Goal: Task Accomplishment & Management: Complete application form

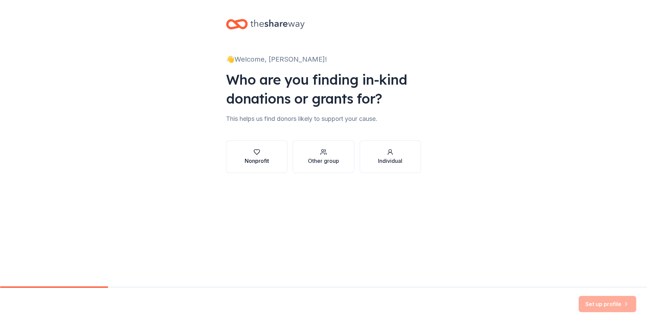
click at [263, 158] on div "Nonprofit" at bounding box center [256, 161] width 24 height 8
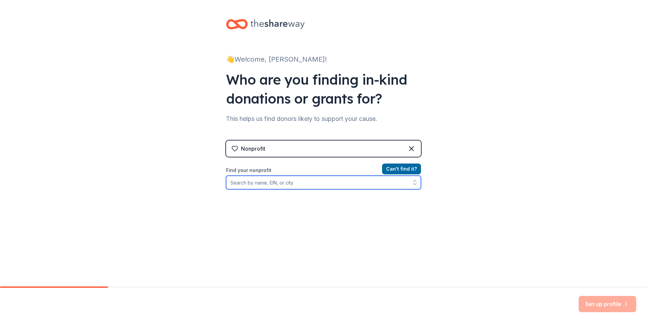
click at [292, 185] on input "Find your nonprofit" at bounding box center [323, 182] width 195 height 14
click at [281, 183] on input "Find your nonprofit" at bounding box center [323, 182] width 195 height 14
click at [255, 184] on input "Find your nonprofit" at bounding box center [323, 182] width 195 height 14
paste input "81-5327035"
type input "81-5327035"
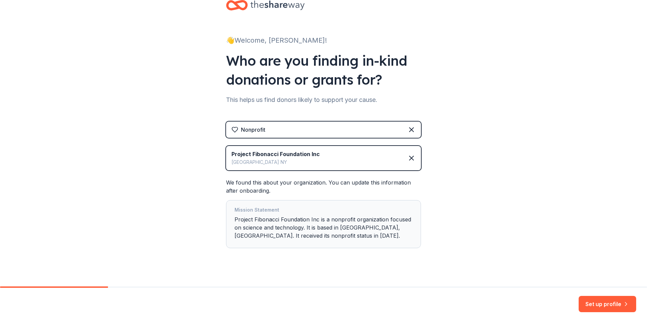
scroll to position [27, 0]
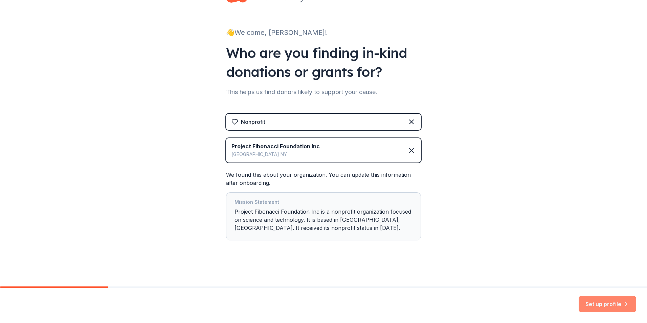
click at [589, 302] on button "Set up profile" at bounding box center [606, 304] width 57 height 16
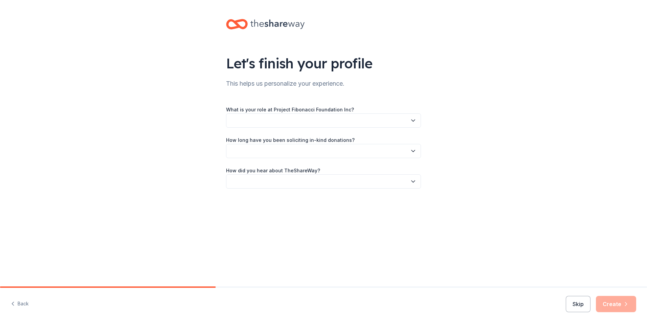
click at [326, 119] on button "button" at bounding box center [323, 120] width 195 height 14
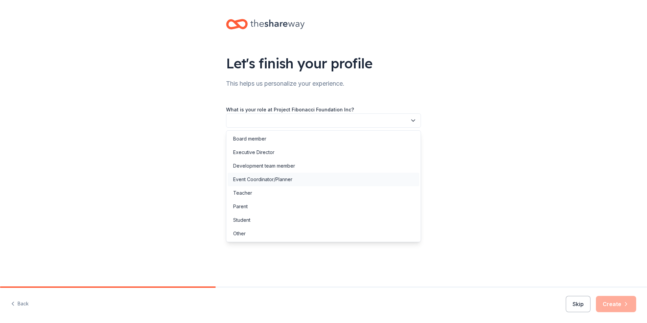
click at [283, 182] on div "Event Coordinator/Planner" at bounding box center [262, 179] width 59 height 8
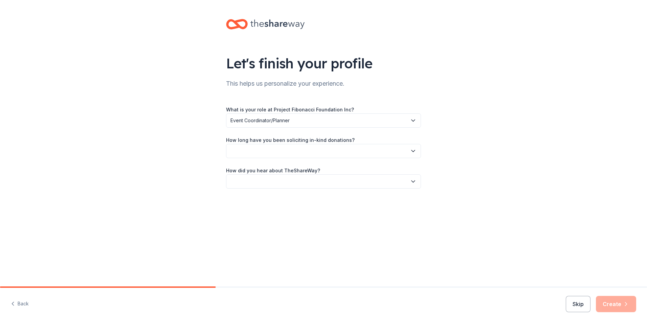
click at [282, 151] on button "button" at bounding box center [323, 151] width 195 height 14
click at [248, 196] on div "2 to 5 years" at bounding box center [246, 196] width 26 height 8
click at [278, 184] on button "button" at bounding box center [323, 181] width 195 height 14
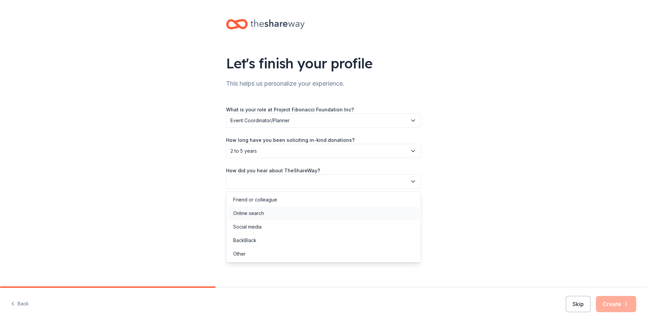
click at [279, 212] on div "Online search" at bounding box center [323, 213] width 191 height 14
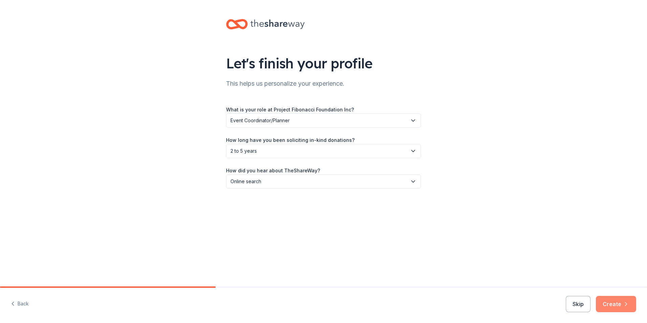
click at [625, 310] on button "Create" at bounding box center [615, 304] width 40 height 16
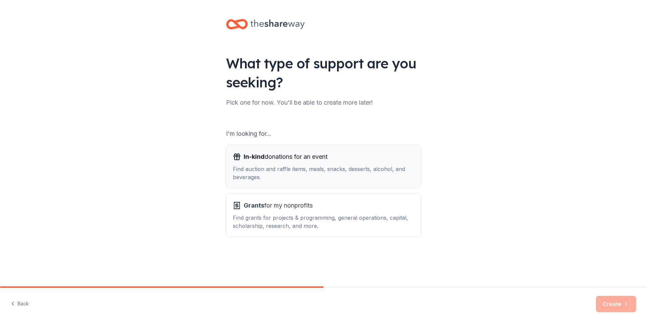
click at [298, 168] on div "Find auction and raffle items, meals, snacks, desserts, alcohol, and beverages." at bounding box center [323, 173] width 181 height 16
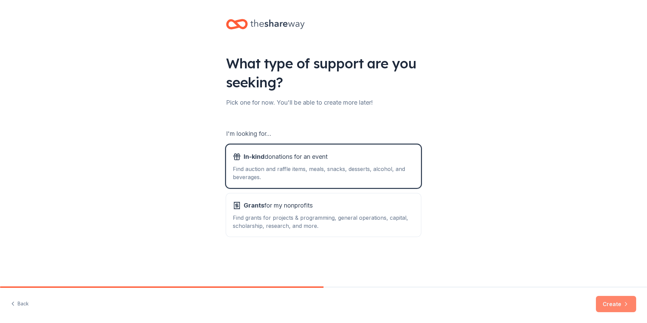
click at [617, 304] on button "Create" at bounding box center [615, 304] width 40 height 16
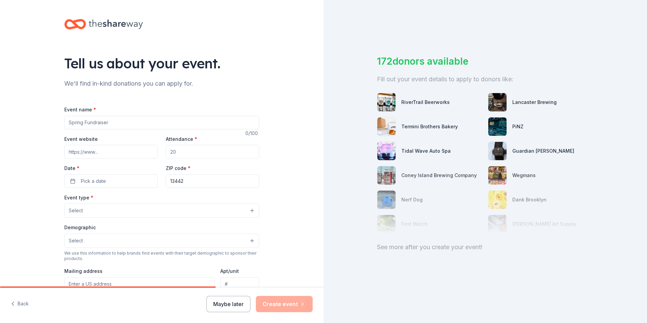
click at [107, 120] on input "Event name *" at bounding box center [161, 123] width 195 height 14
type input "TAP into STEAM"
click at [119, 155] on input "Event website" at bounding box center [110, 152] width 93 height 14
type input "www.projectfibonacci.org"
drag, startPoint x: 178, startPoint y: 154, endPoint x: 150, endPoint y: 151, distance: 27.2
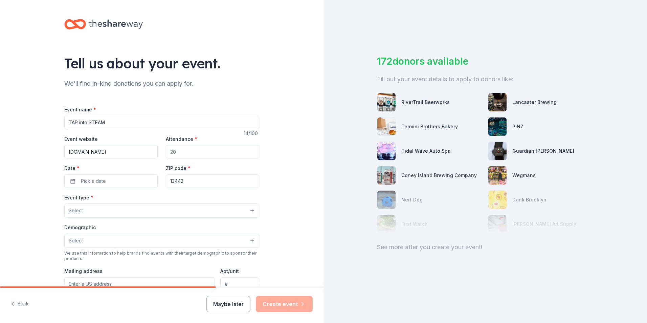
click at [150, 151] on div "Event website www.projectfibonacci.org Attendance * Date * Pick a date ZIP code…" at bounding box center [161, 161] width 195 height 53
type input "100"
click at [92, 178] on span "Pick a date" at bounding box center [93, 181] width 25 height 8
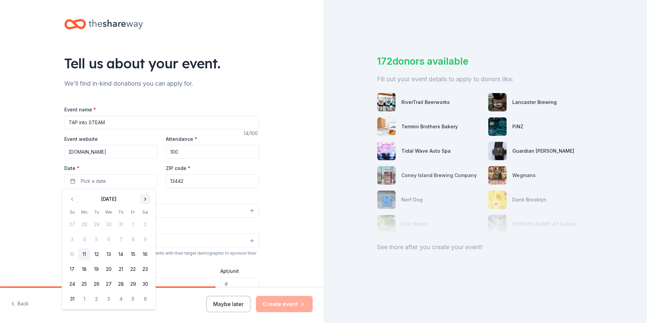
click at [146, 201] on button "Go to next month" at bounding box center [144, 198] width 9 height 9
click at [81, 251] on button "15" at bounding box center [84, 254] width 12 height 12
click at [196, 179] on input "13442" at bounding box center [212, 181] width 93 height 14
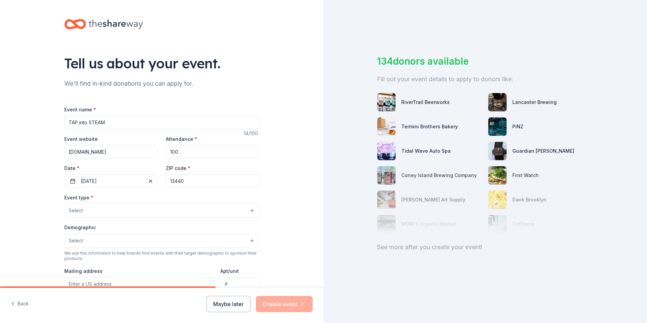
type input "13440"
click at [149, 208] on button "Select" at bounding box center [161, 210] width 195 height 14
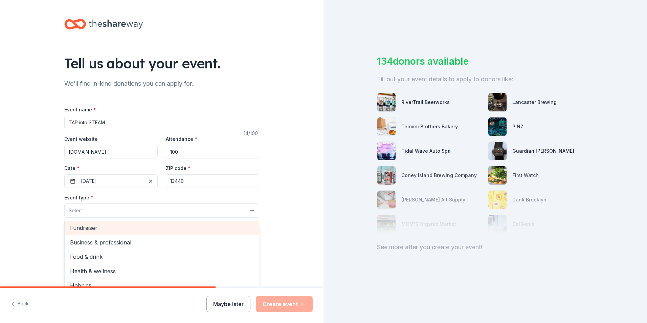
click at [141, 227] on span "Fundraiser" at bounding box center [161, 227] width 183 height 9
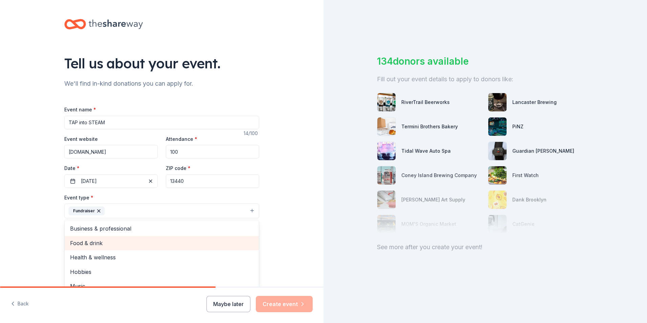
click at [144, 247] on span "Food & drink" at bounding box center [161, 242] width 183 height 9
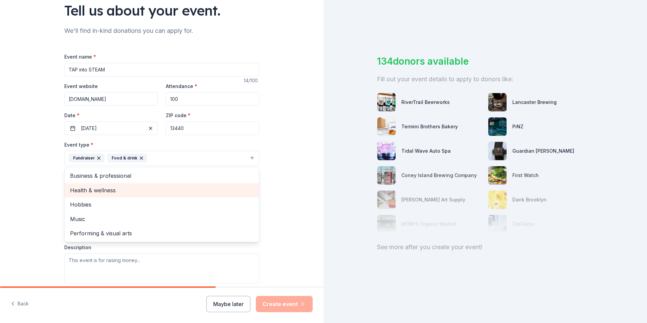
scroll to position [68, 0]
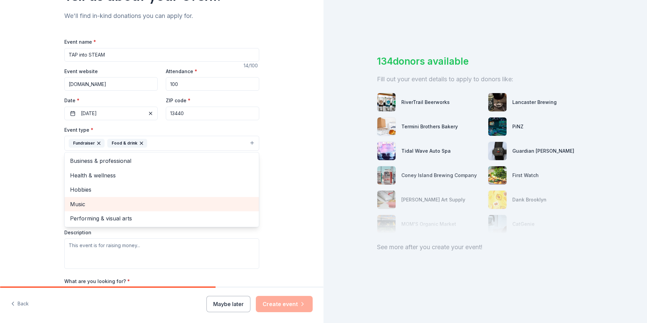
click at [72, 206] on span "Music" at bounding box center [161, 204] width 183 height 9
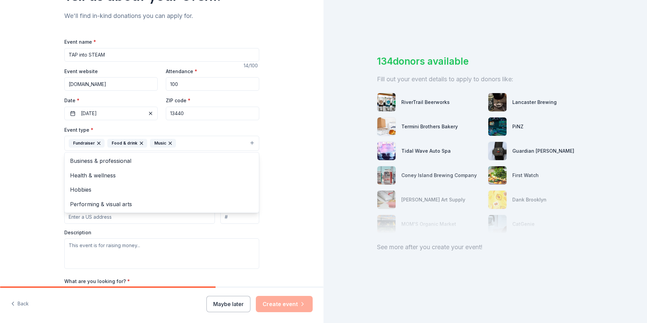
click at [29, 212] on div "Tell us about your event. We'll find in-kind donations you can apply for. Event…" at bounding box center [161, 157] width 323 height 451
click at [109, 175] on button "Select" at bounding box center [161, 173] width 195 height 14
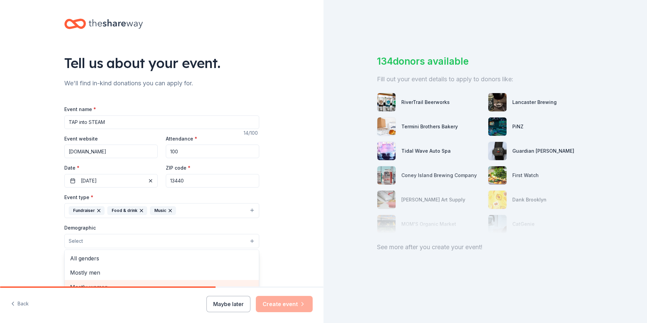
scroll to position [0, 0]
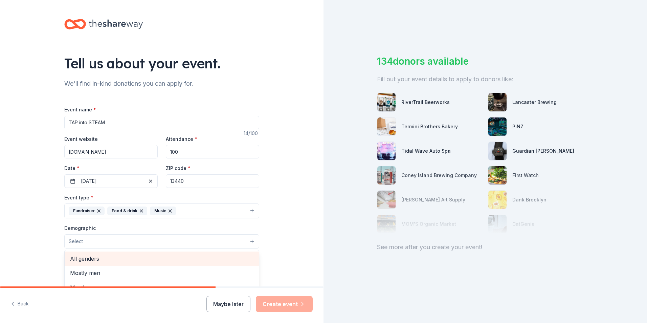
click at [100, 261] on span "All genders" at bounding box center [161, 258] width 183 height 9
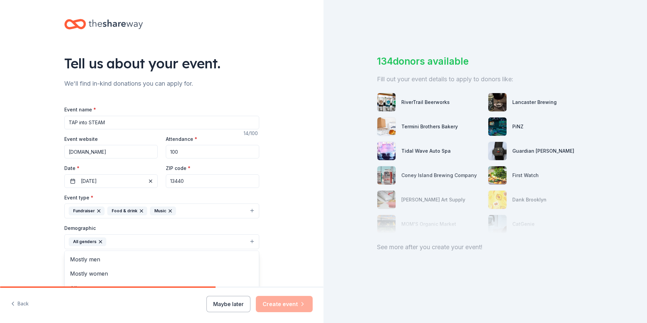
click at [123, 242] on button "All genders" at bounding box center [161, 241] width 195 height 15
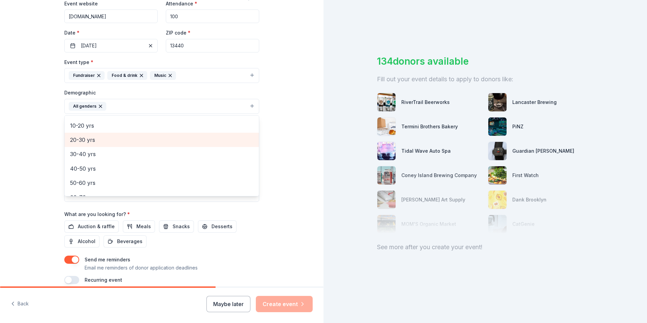
scroll to position [68, 0]
click at [118, 148] on div "30-40 yrs" at bounding box center [162, 142] width 194 height 14
click at [117, 148] on div "40-50 yrs" at bounding box center [162, 142] width 194 height 14
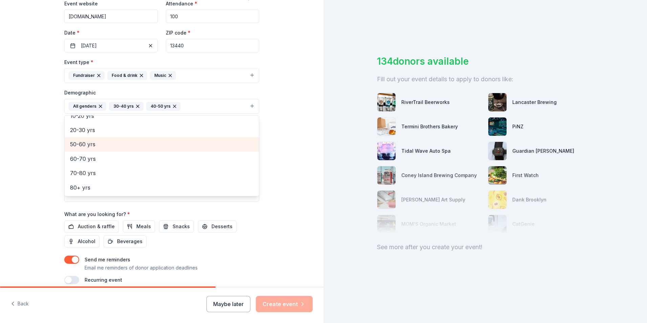
click at [117, 148] on span "50-60 yrs" at bounding box center [161, 144] width 183 height 9
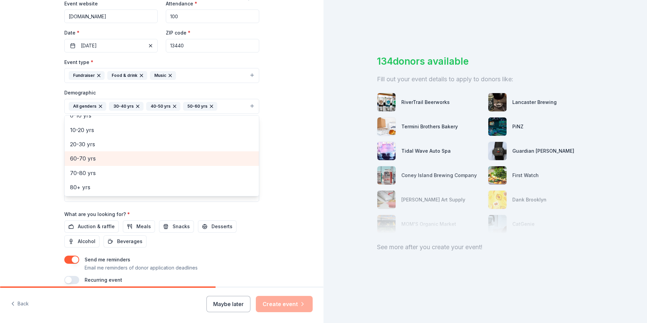
click at [116, 155] on span "60-70 yrs" at bounding box center [161, 158] width 183 height 9
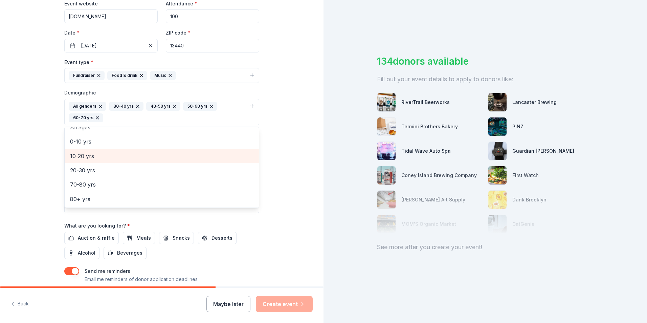
scroll to position [37, 0]
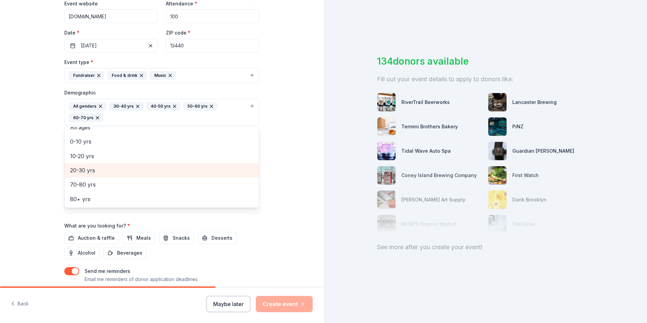
click at [108, 171] on span "20-30 yrs" at bounding box center [161, 170] width 183 height 9
click at [42, 200] on div "Tell us about your event. We'll find in-kind donations you can apply for. Event…" at bounding box center [161, 96] width 323 height 463
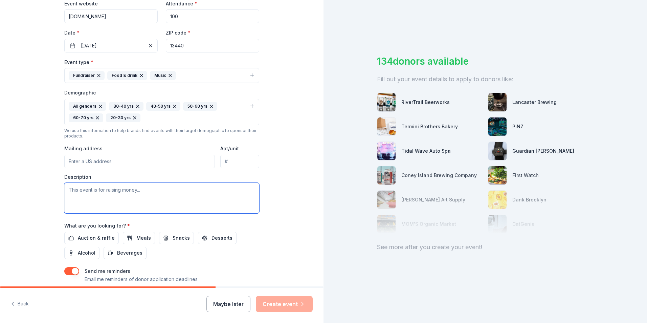
click at [99, 192] on textarea at bounding box center [161, 198] width 195 height 30
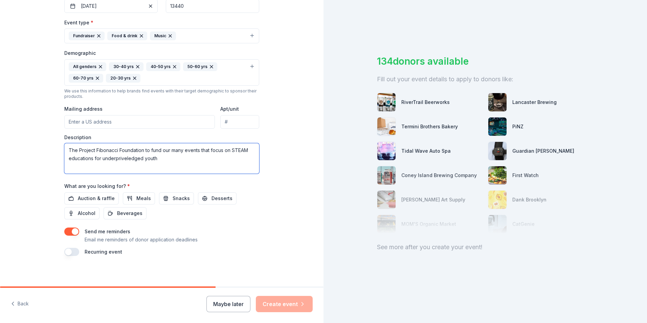
scroll to position [177, 0]
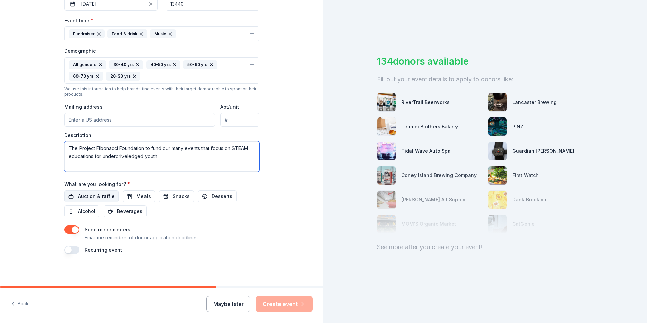
type textarea "The Project Fibonacci Foundation to fund our many events that focus on STEAM ed…"
click at [96, 195] on span "Auction & raffle" at bounding box center [96, 196] width 37 height 8
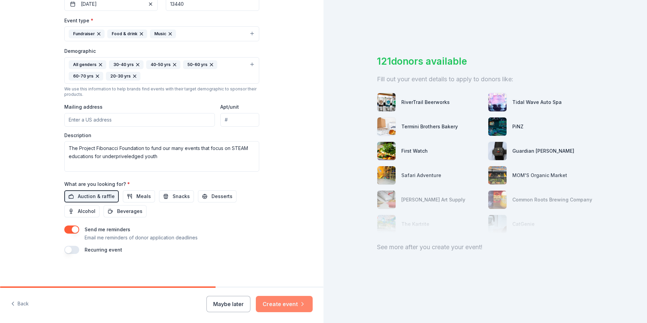
click at [284, 307] on button "Create event" at bounding box center [284, 304] width 57 height 16
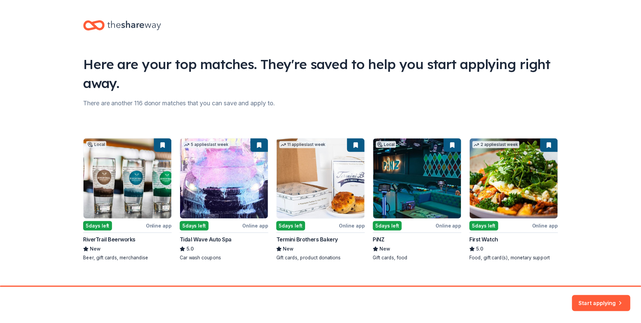
scroll to position [8, 0]
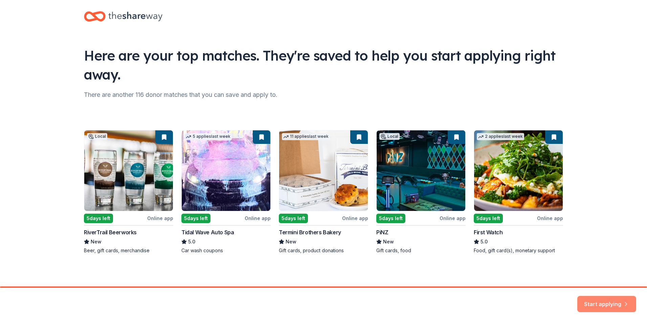
click at [604, 306] on button "Start applying" at bounding box center [606, 299] width 59 height 16
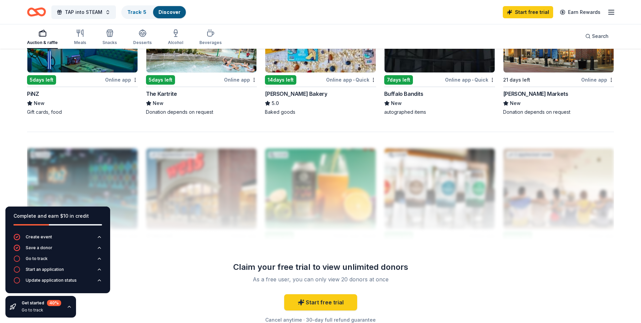
scroll to position [575, 0]
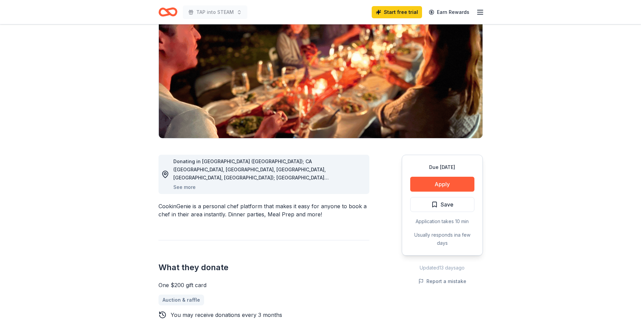
scroll to position [68, 0]
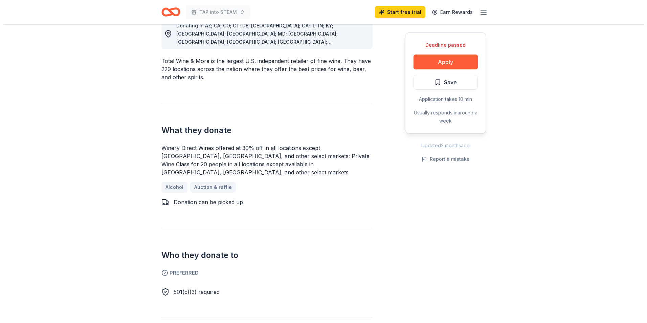
scroll to position [34, 0]
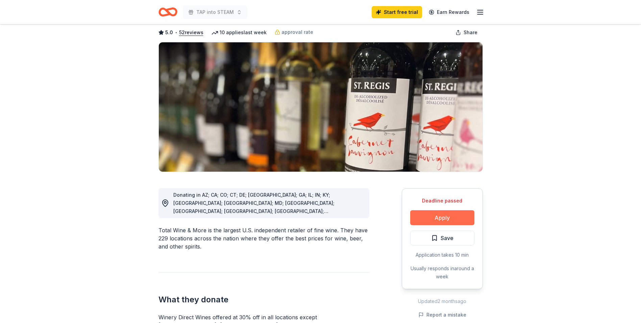
click at [432, 218] on button "Apply" at bounding box center [443, 217] width 64 height 15
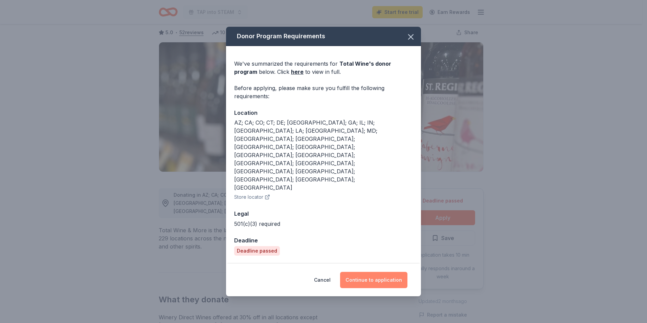
click at [361, 272] on button "Continue to application" at bounding box center [373, 280] width 67 height 16
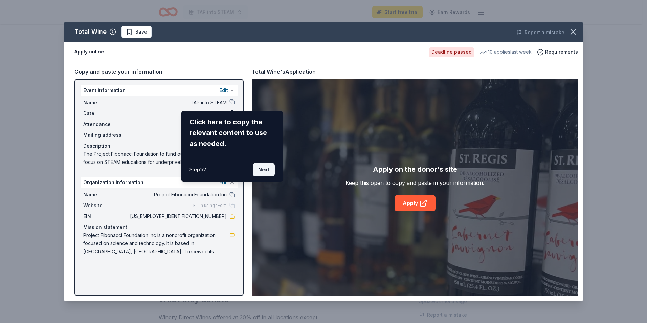
click at [270, 172] on button "Next" at bounding box center [264, 170] width 22 height 14
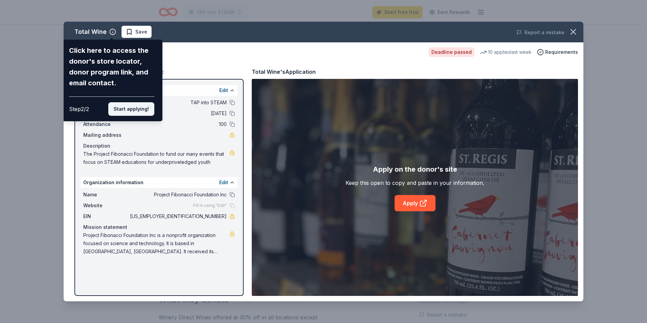
click at [134, 110] on button "Start applying!" at bounding box center [131, 109] width 46 height 14
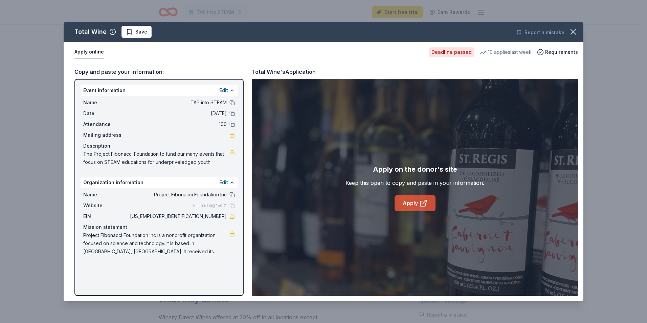
click at [406, 203] on link "Apply" at bounding box center [414, 203] width 41 height 16
